Goal: Navigation & Orientation: Find specific page/section

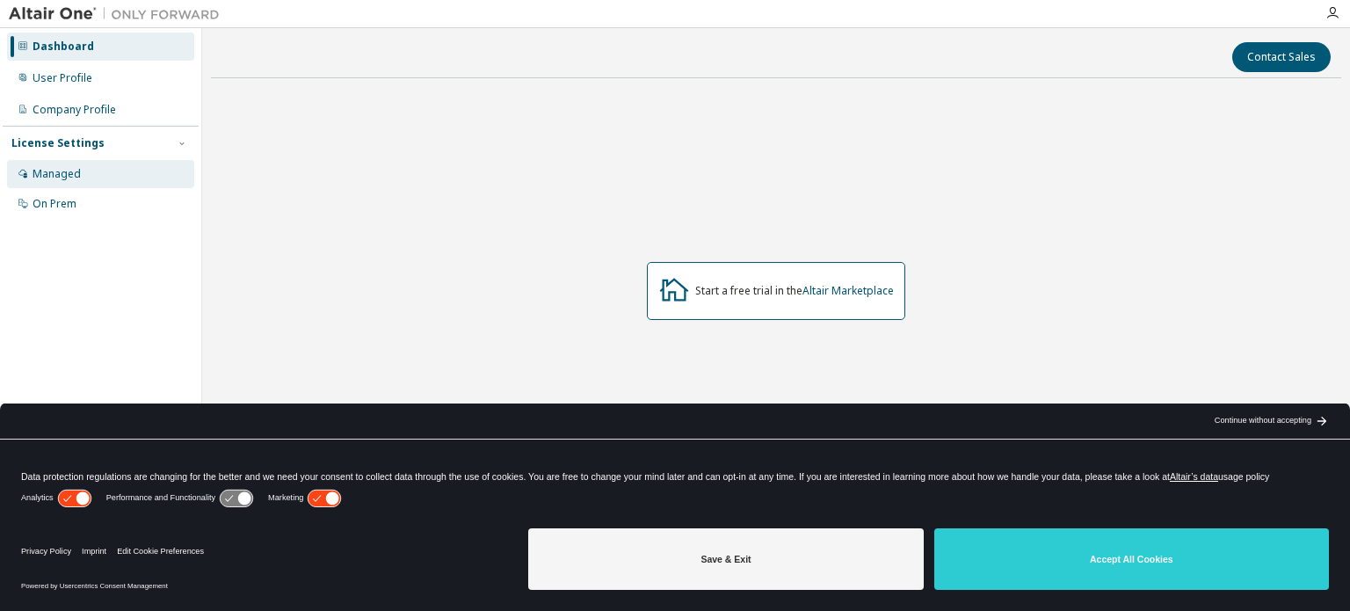
click at [70, 173] on div "Managed" at bounding box center [57, 174] width 48 height 14
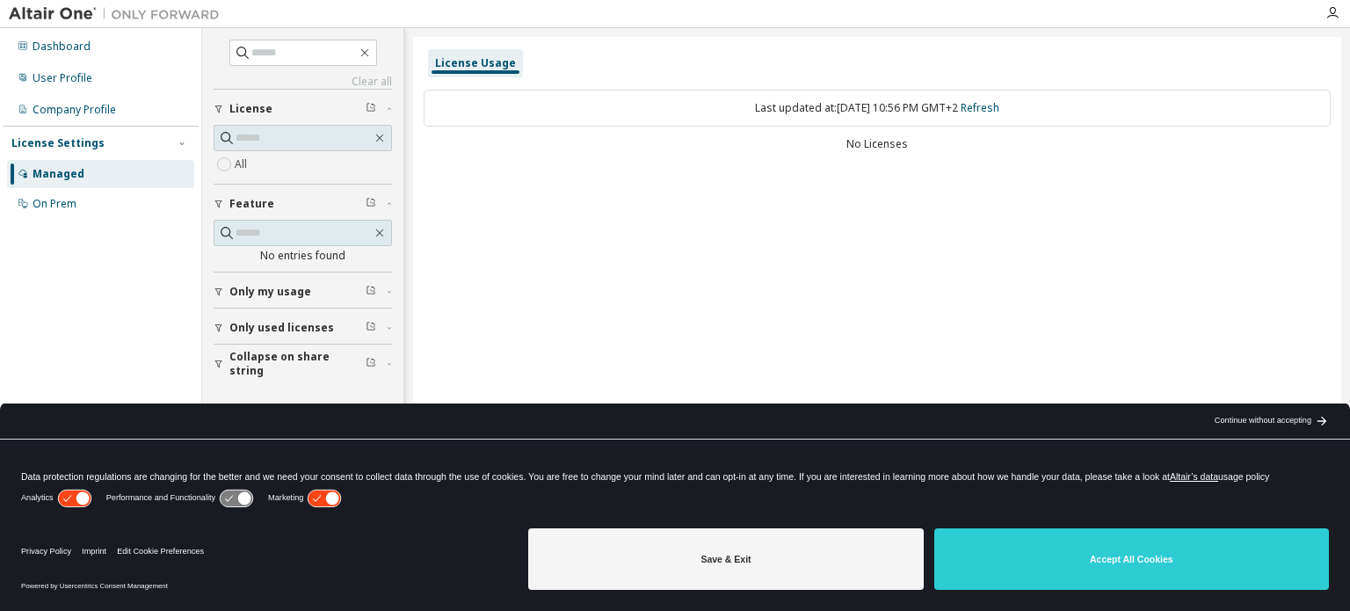
click at [267, 321] on span "Only used licenses" at bounding box center [281, 328] width 105 height 14
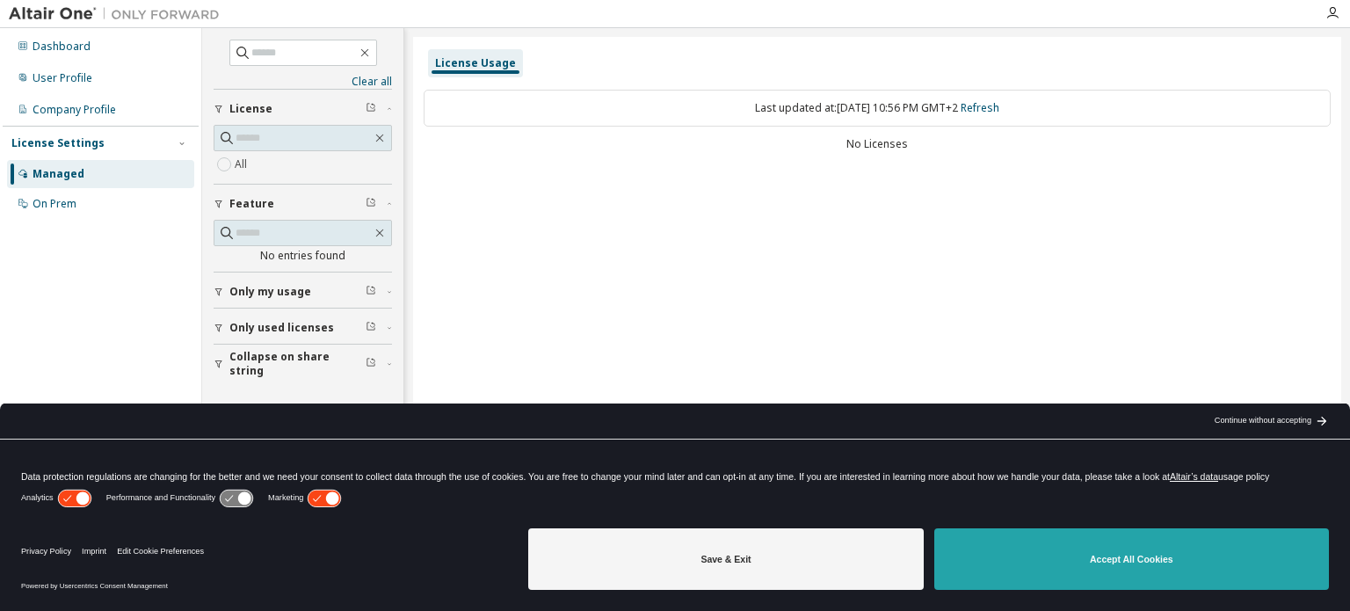
click at [1025, 571] on button "Accept All Cookies" at bounding box center [1131, 559] width 395 height 62
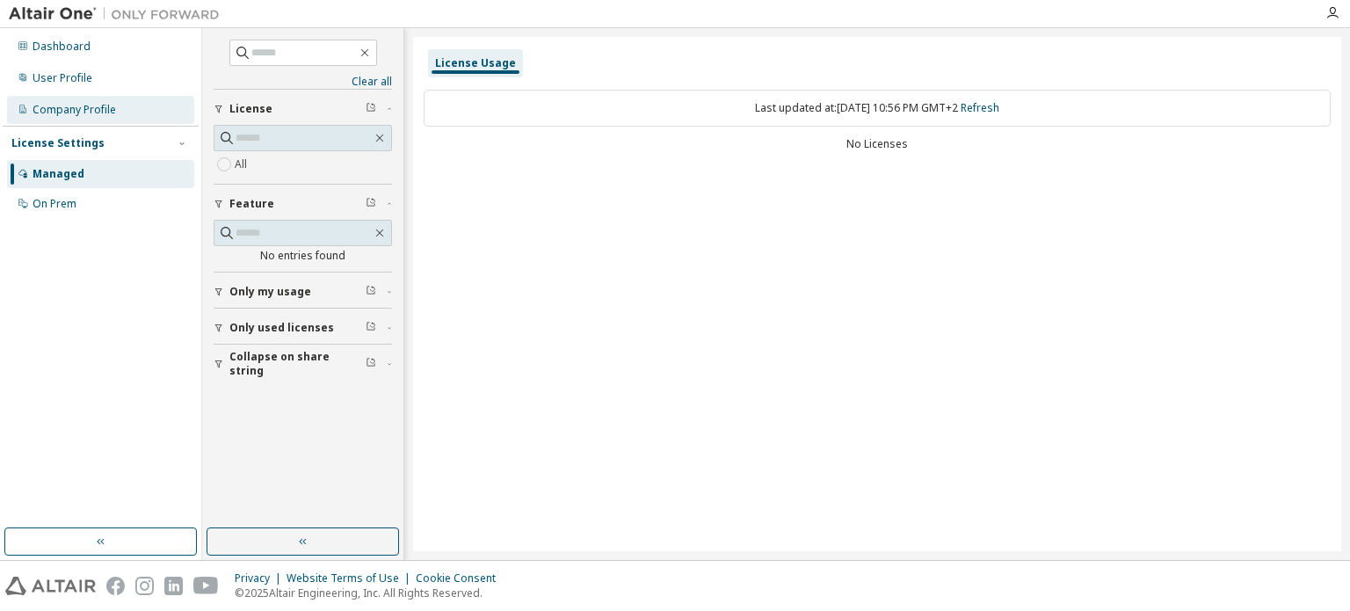
click at [77, 108] on div "Company Profile" at bounding box center [74, 110] width 83 height 14
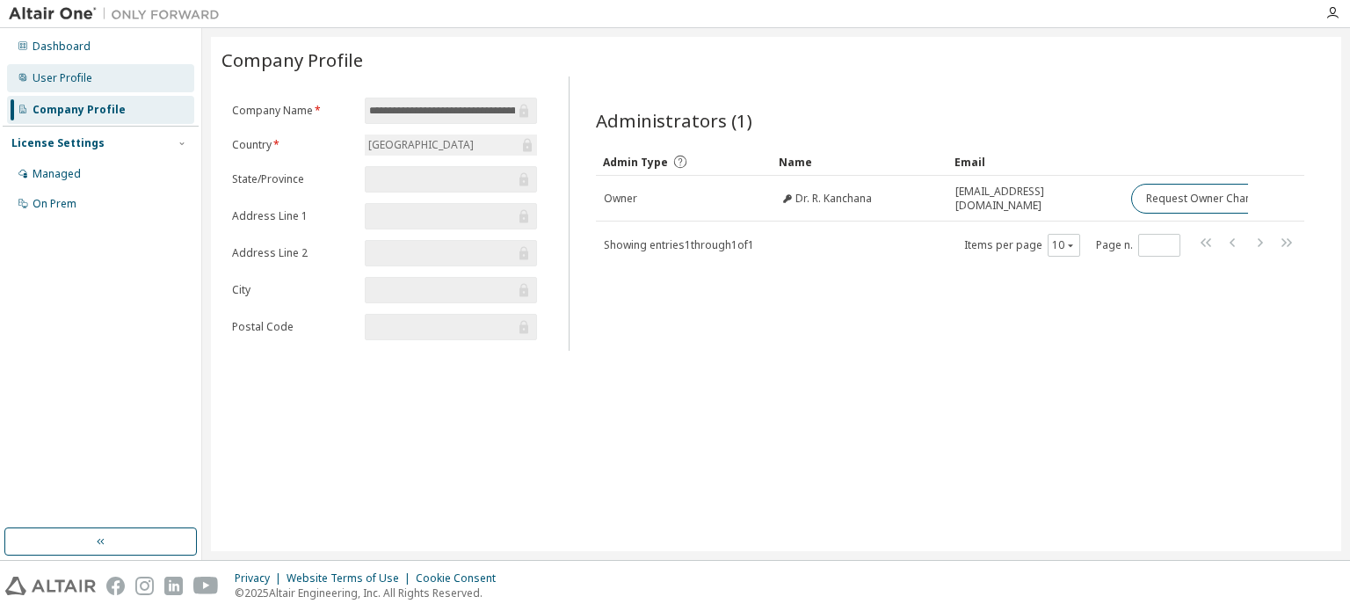
click at [66, 73] on div "User Profile" at bounding box center [63, 78] width 60 height 14
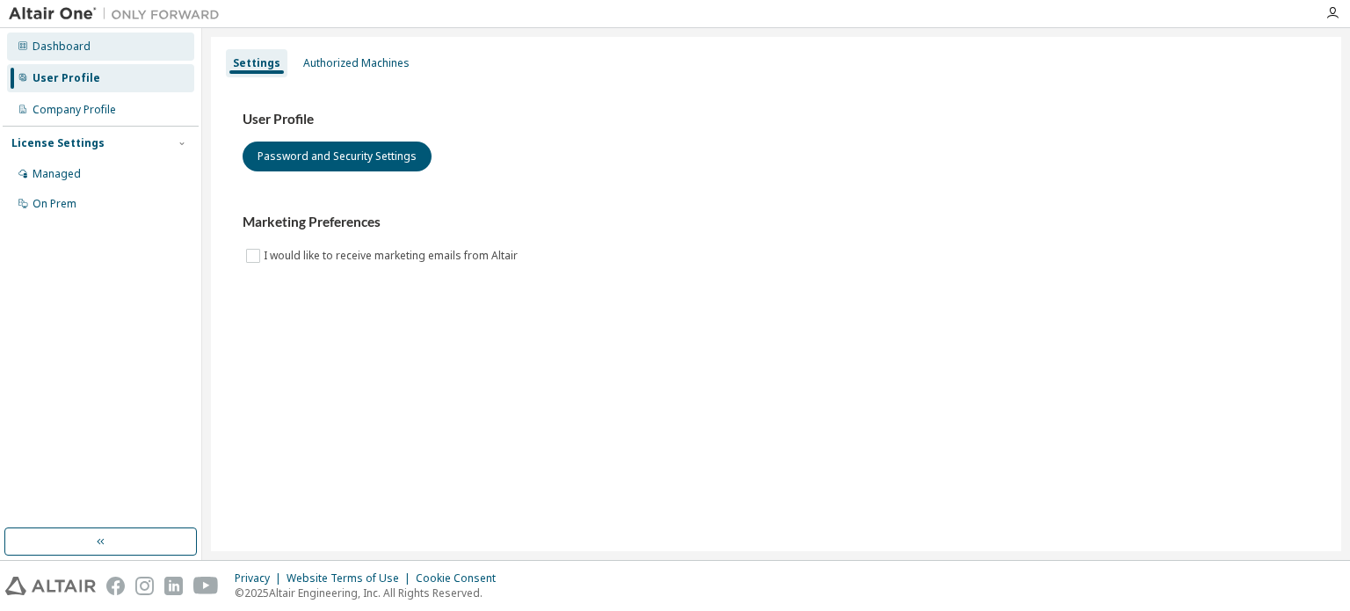
click at [70, 46] on div "Dashboard" at bounding box center [62, 47] width 58 height 14
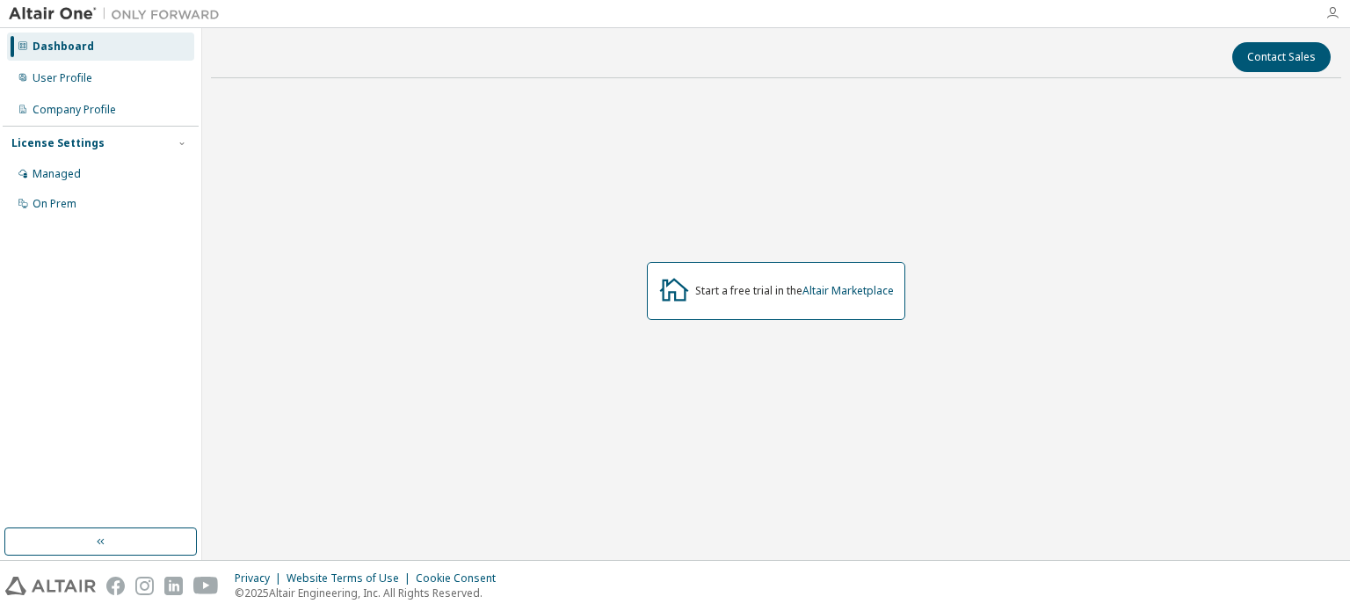
click at [1336, 17] on icon "button" at bounding box center [1332, 13] width 14 height 14
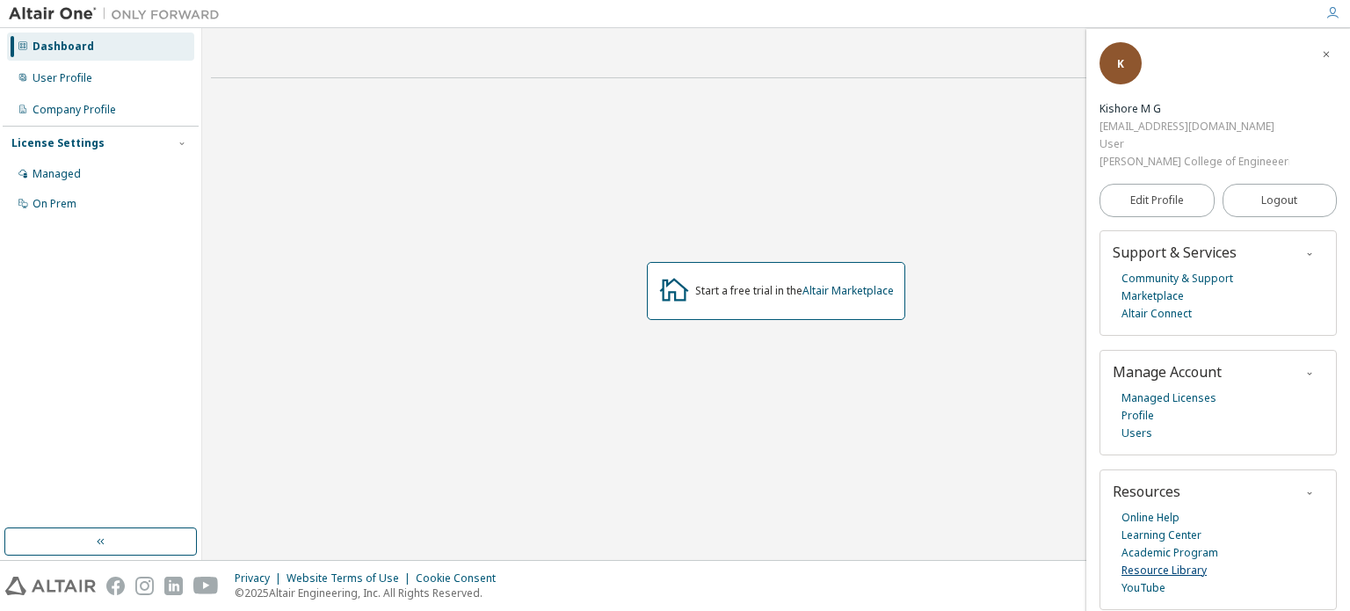
scroll to position [5, 0]
click at [1170, 544] on link "Academic Program" at bounding box center [1169, 553] width 97 height 18
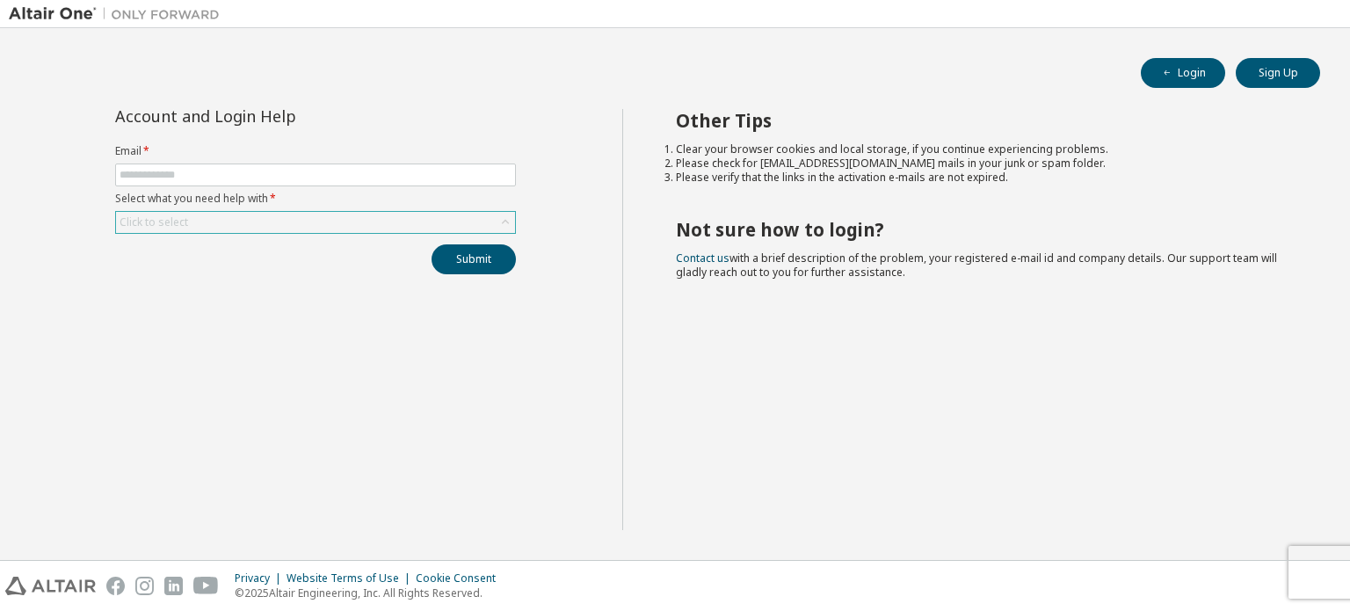
click at [503, 217] on icon at bounding box center [506, 223] width 18 height 18
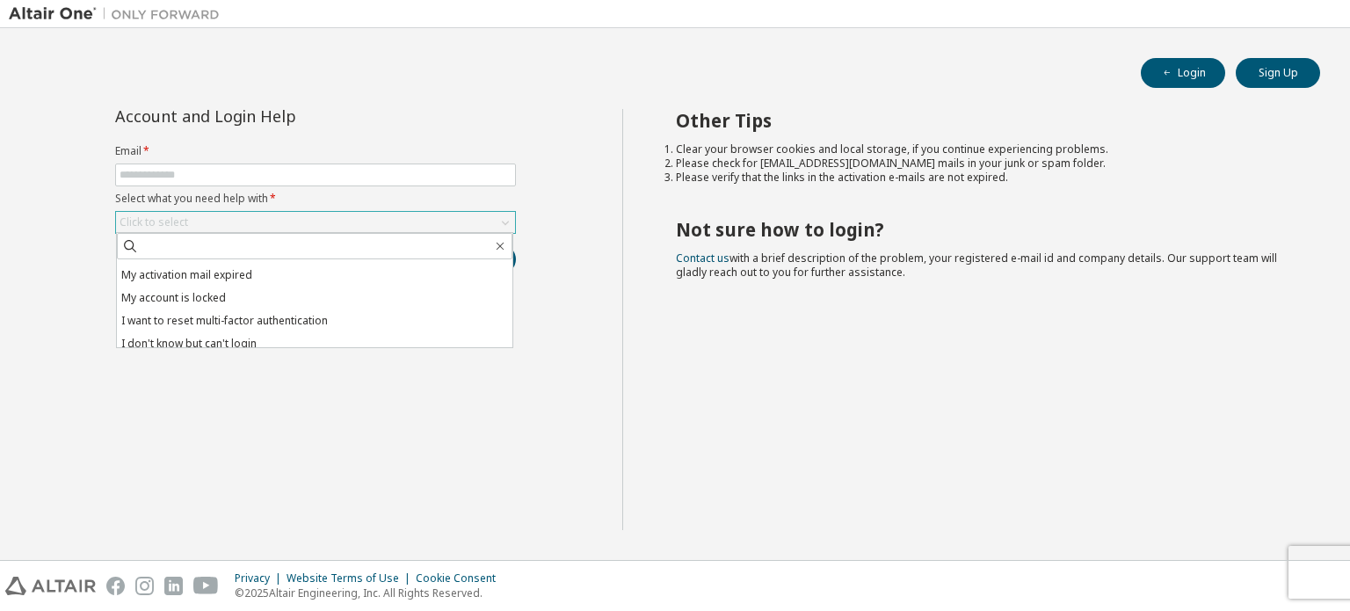
scroll to position [49, 0]
